Goal: Task Accomplishment & Management: Complete application form

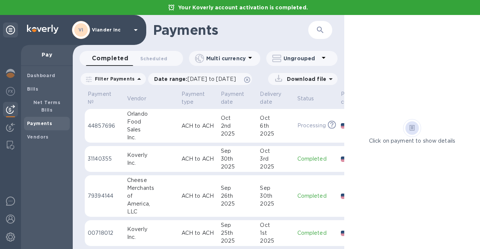
click at [103, 32] on p "Viander inc" at bounding box center [111, 29] width 38 height 5
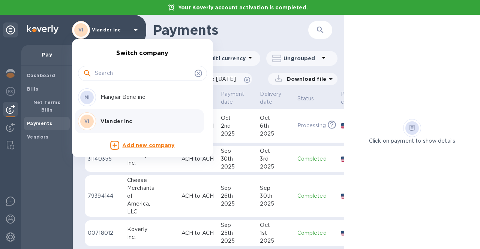
click at [115, 97] on p "Mangiar Bene inc" at bounding box center [148, 97] width 95 height 8
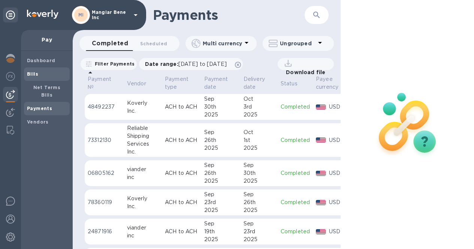
click at [30, 79] on div "Bills" at bounding box center [47, 75] width 46 height 14
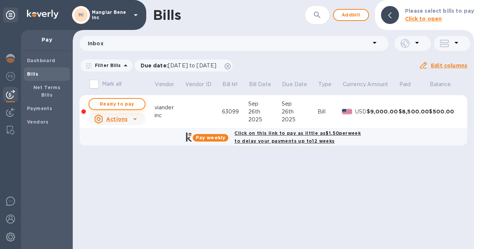
click at [120, 106] on span "Ready to pay" at bounding box center [117, 104] width 44 height 9
checkbox input "true"
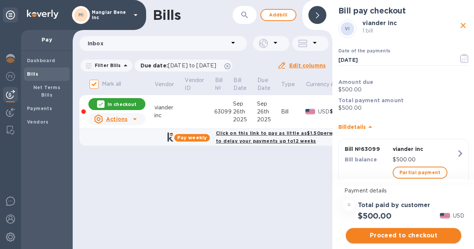
click at [410, 236] on span "Proceed to checkout" at bounding box center [404, 235] width 104 height 9
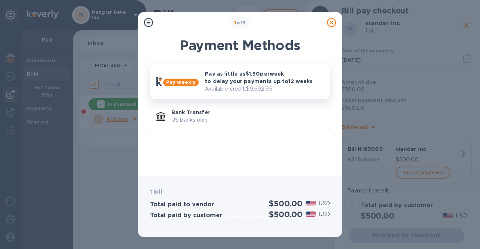
click at [243, 80] on p "Pay as little as $1.50 per week to delay your payments up to 12 weeks" at bounding box center [264, 77] width 119 height 15
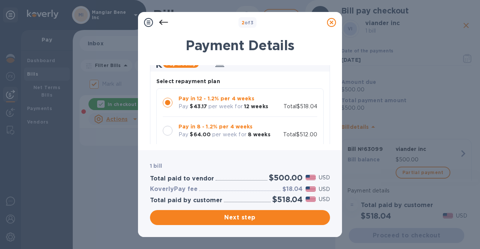
scroll to position [75, 0]
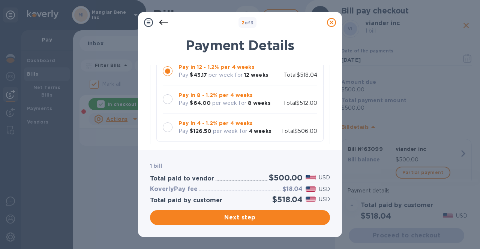
click at [169, 99] on div at bounding box center [168, 100] width 10 height 10
click at [228, 219] on span "Next step" at bounding box center [240, 217] width 168 height 9
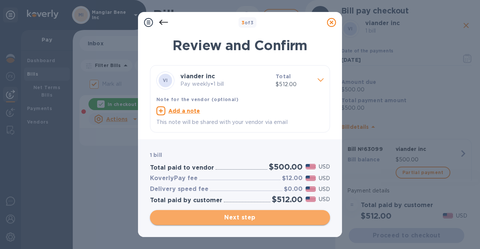
click at [228, 219] on span "Next step" at bounding box center [240, 217] width 168 height 9
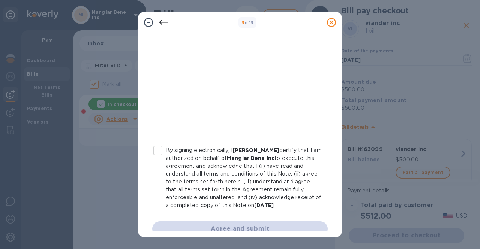
scroll to position [170, 0]
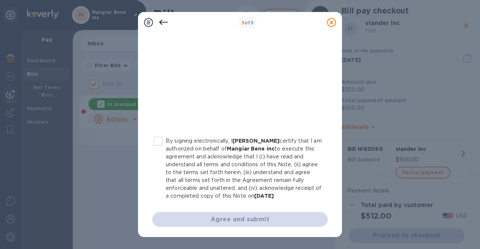
click at [159, 141] on input "By signing electronically, I Concetto Auditore certify that I am authorized on …" at bounding box center [158, 142] width 16 height 16
checkbox input "true"
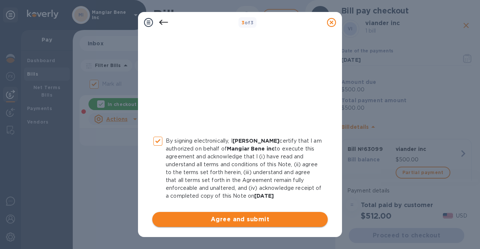
click at [230, 221] on span "Agree and submit" at bounding box center [240, 219] width 164 height 9
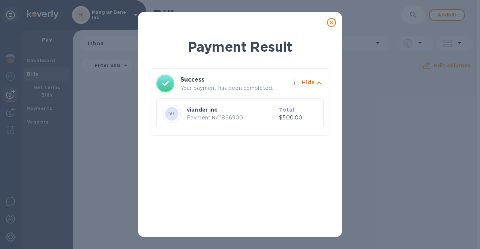
click at [332, 23] on icon at bounding box center [331, 22] width 9 height 9
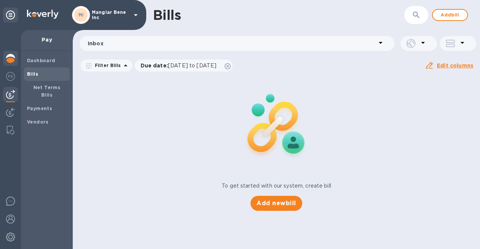
click at [11, 62] on img at bounding box center [10, 58] width 9 height 9
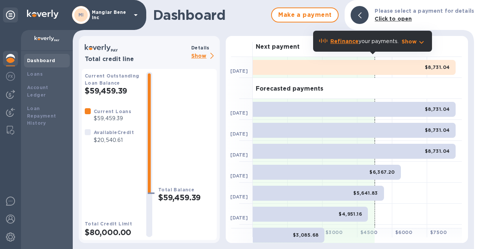
click at [200, 57] on p "Show" at bounding box center [204, 56] width 26 height 9
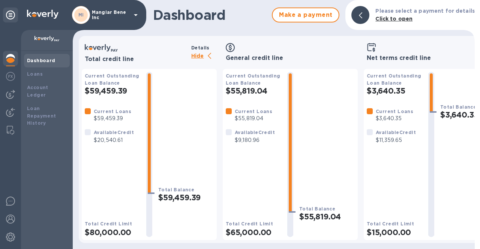
click at [203, 58] on p "Hide" at bounding box center [204, 56] width 26 height 9
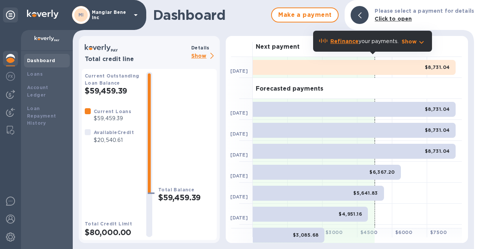
click at [203, 58] on p "Show" at bounding box center [204, 56] width 26 height 9
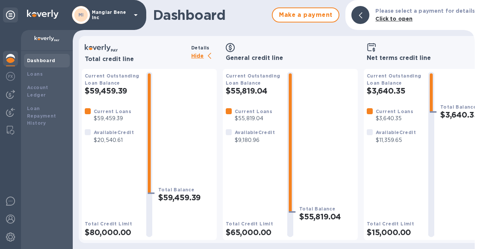
click at [203, 58] on p "Hide" at bounding box center [204, 56] width 26 height 9
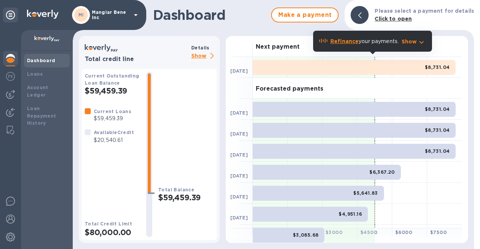
click at [201, 54] on p "Show" at bounding box center [204, 56] width 26 height 9
